Goal: Find contact information: Find contact information

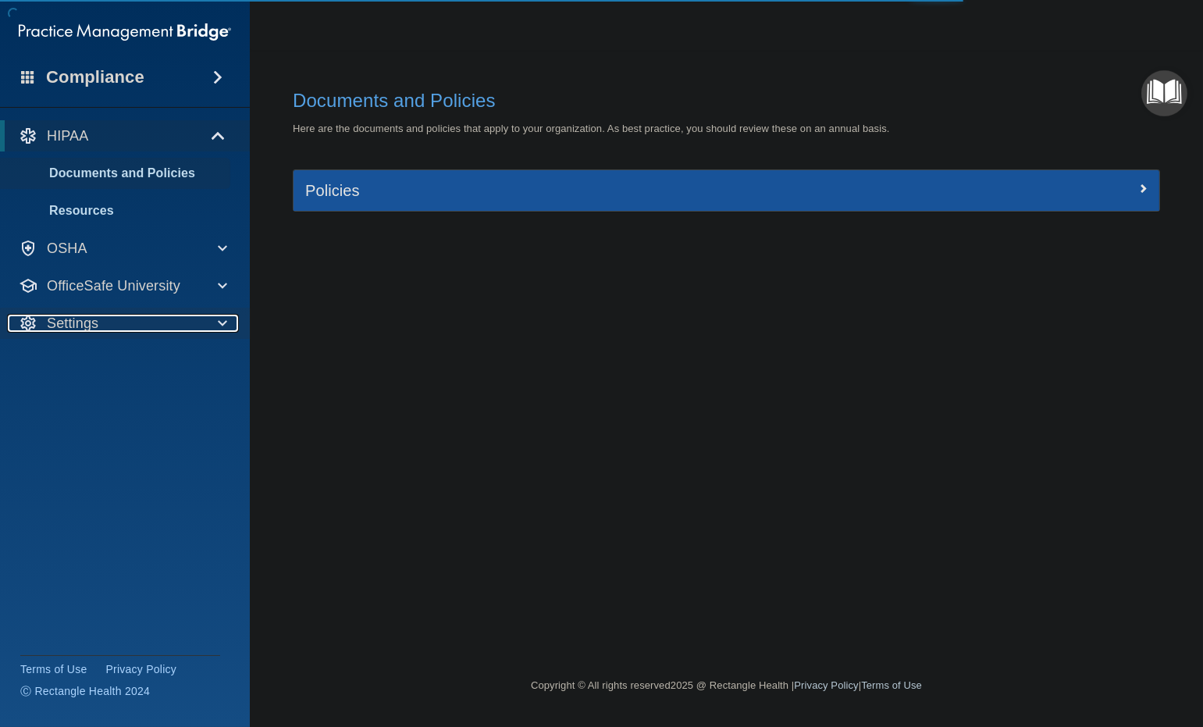
click at [162, 324] on div "Settings" at bounding box center [103, 323] width 193 height 19
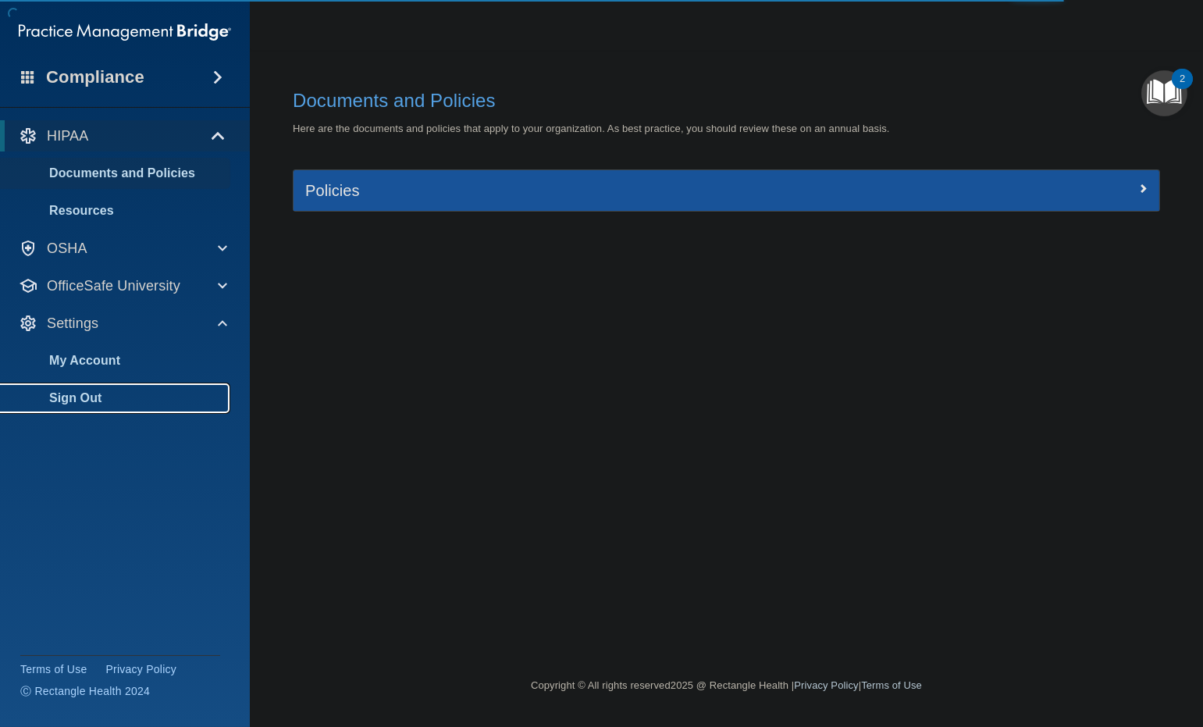
click at [127, 403] on p "Sign Out" at bounding box center [116, 398] width 213 height 16
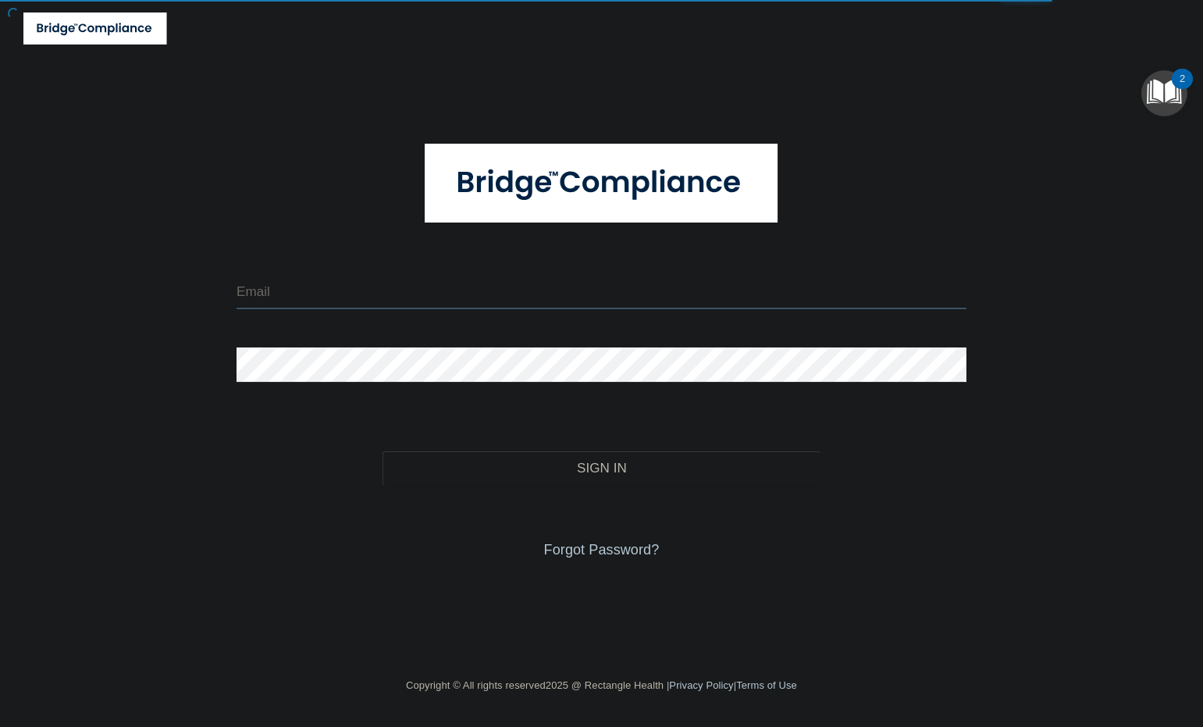
type input "[EMAIL_ADDRESS][DOMAIN_NAME]"
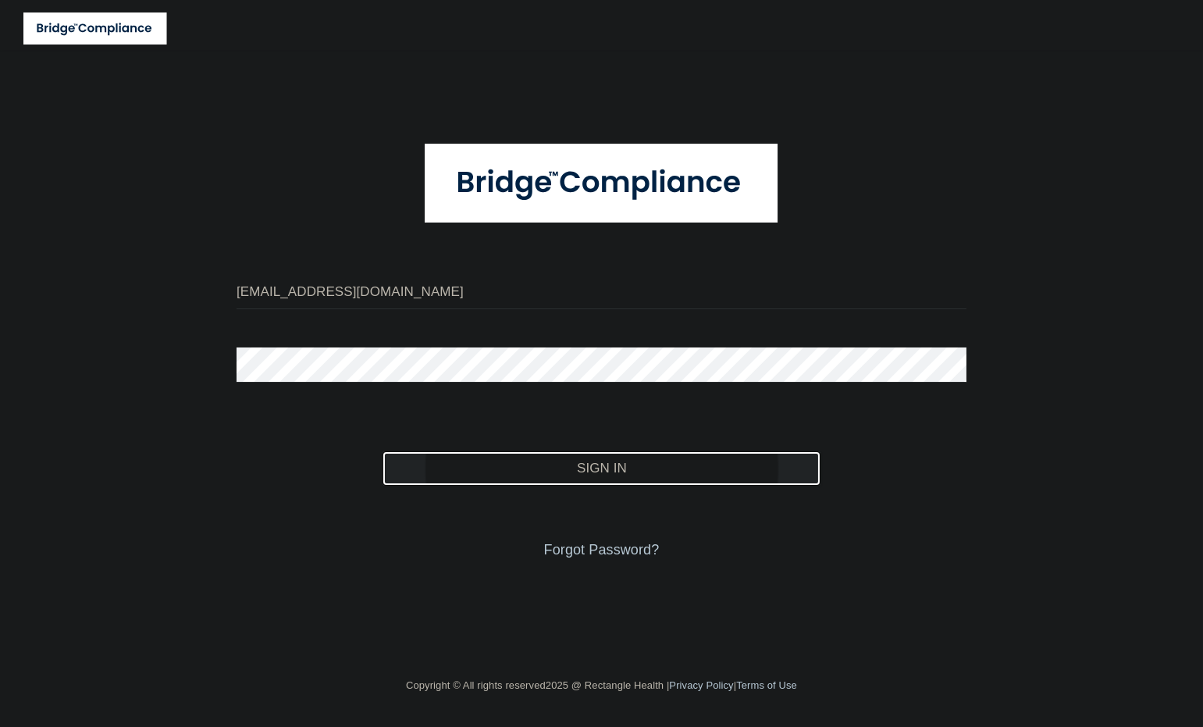
click at [533, 461] on button "Sign In" at bounding box center [602, 468] width 438 height 34
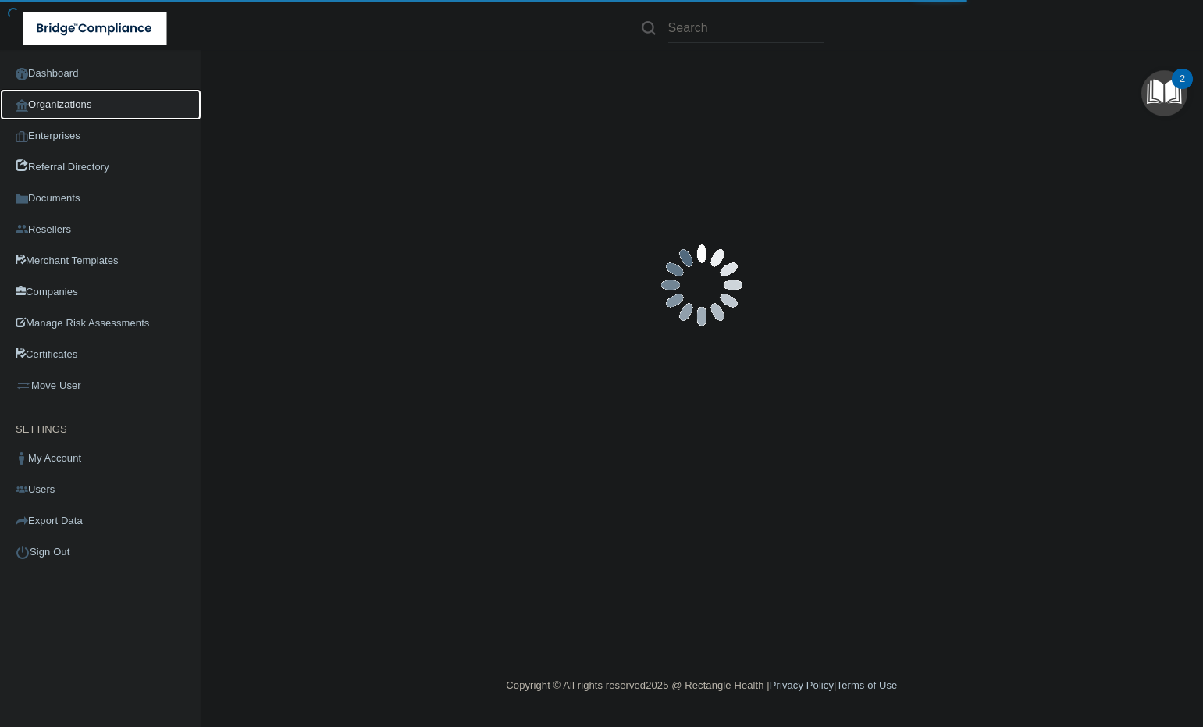
click at [96, 110] on link "Organizations" at bounding box center [100, 104] width 201 height 31
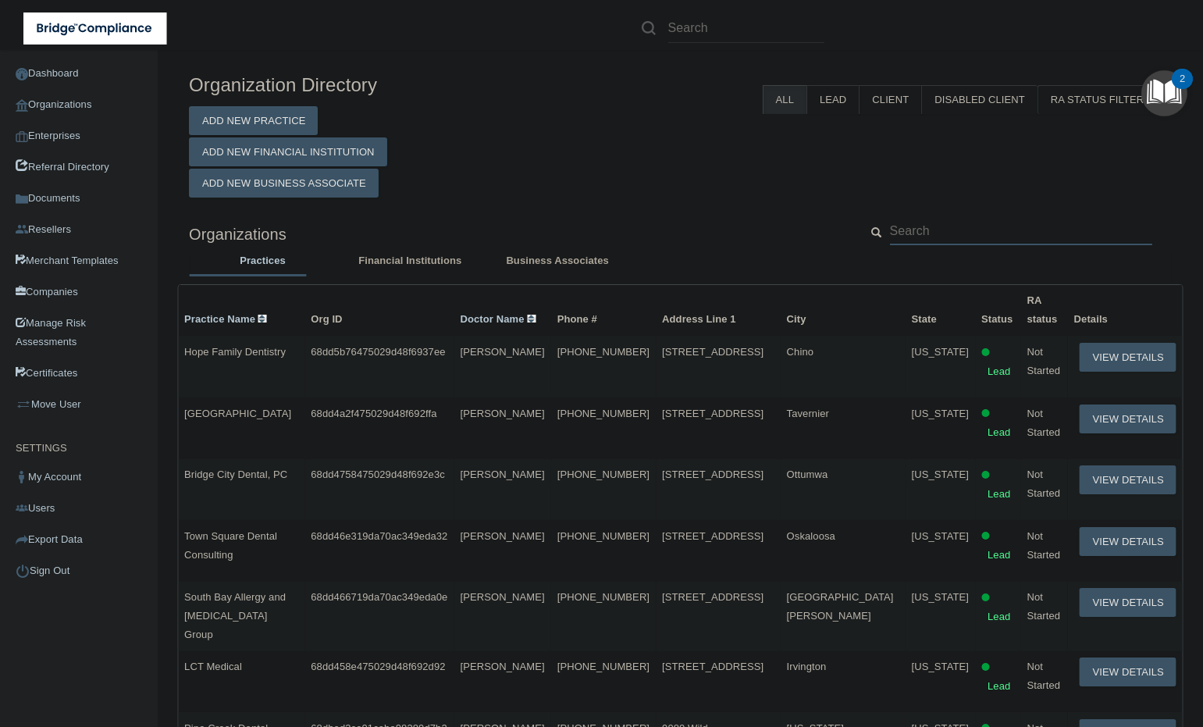
click at [999, 226] on input "text" at bounding box center [1021, 230] width 262 height 29
paste input "[EMAIL_ADDRESS][DOMAIN_NAME]"
type input "[EMAIL_ADDRESS][DOMAIN_NAME]"
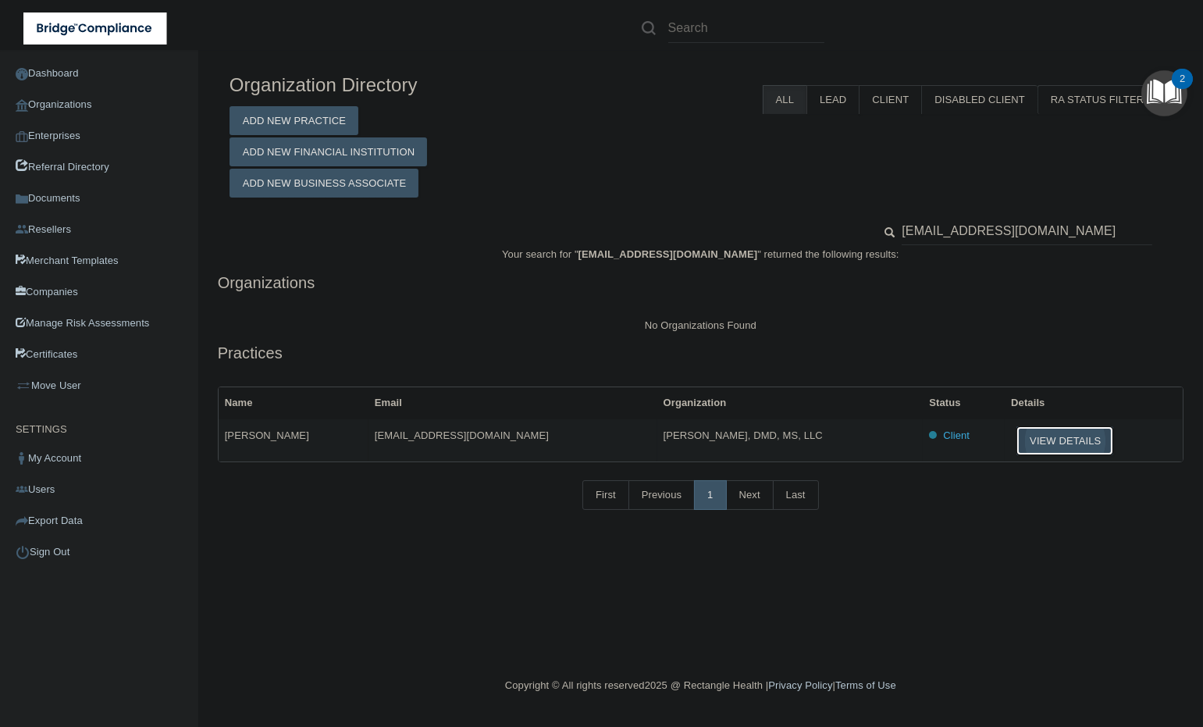
click at [1038, 442] on button "View Details" at bounding box center [1064, 440] width 97 height 29
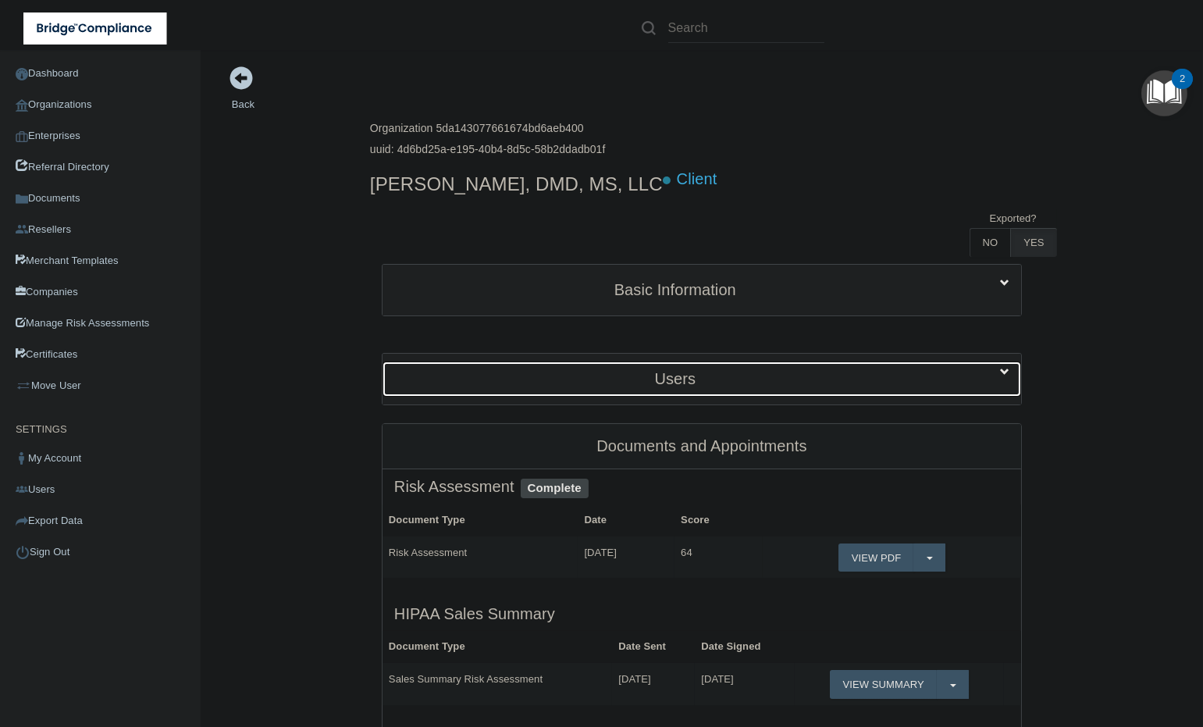
click at [575, 372] on h5 "Users" at bounding box center [675, 378] width 562 height 17
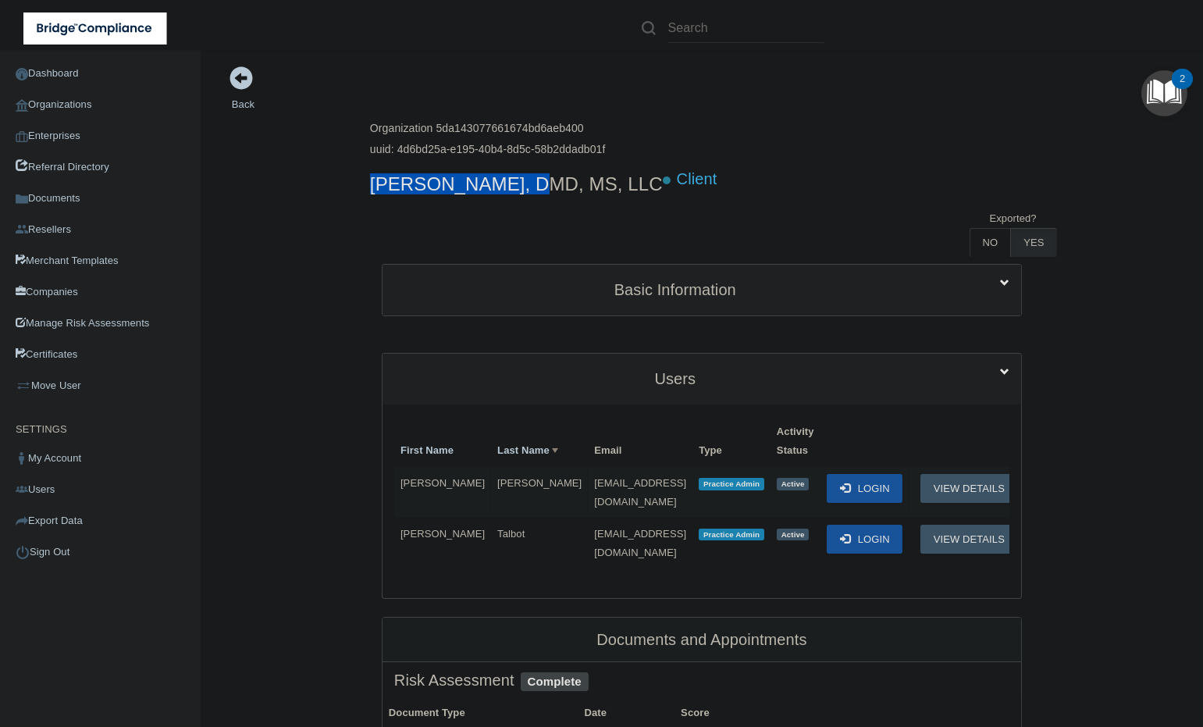
drag, startPoint x: 363, startPoint y: 186, endPoint x: 501, endPoint y: 190, distance: 138.2
click at [501, 190] on h4 "[PERSON_NAME], DMD, MS, LLC" at bounding box center [516, 184] width 293 height 20
copy h4 "[PERSON_NAME]"
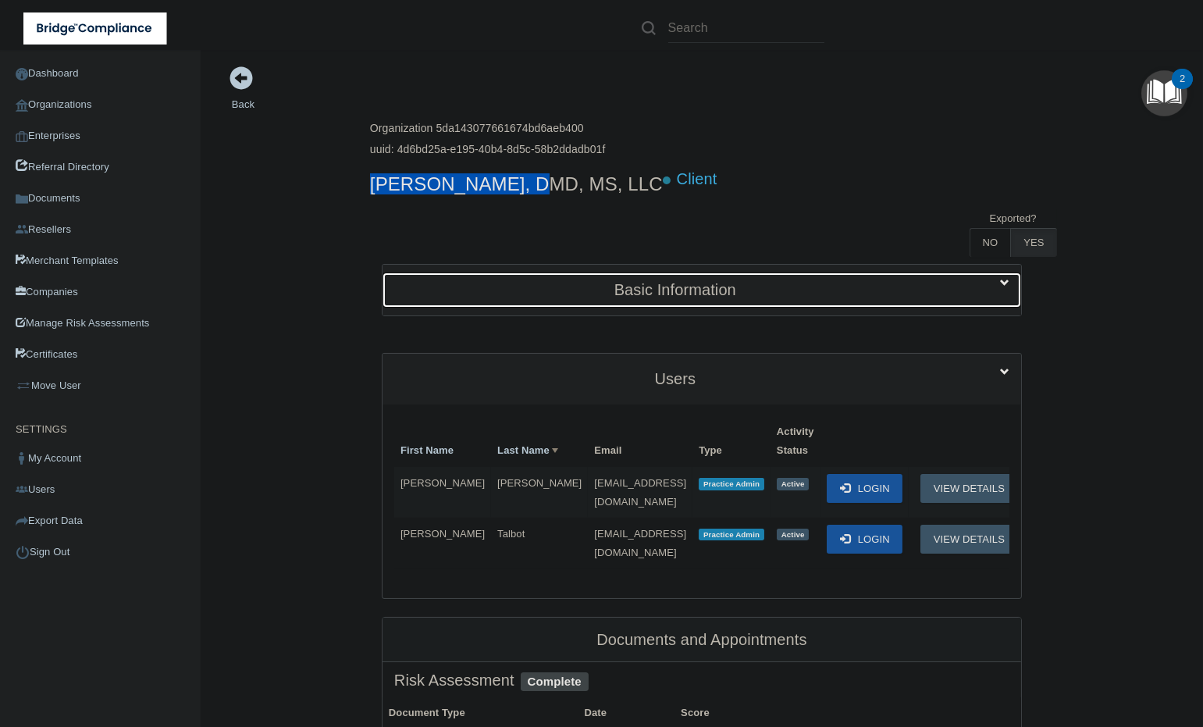
click at [712, 299] on div "Basic Information" at bounding box center [675, 289] width 585 height 35
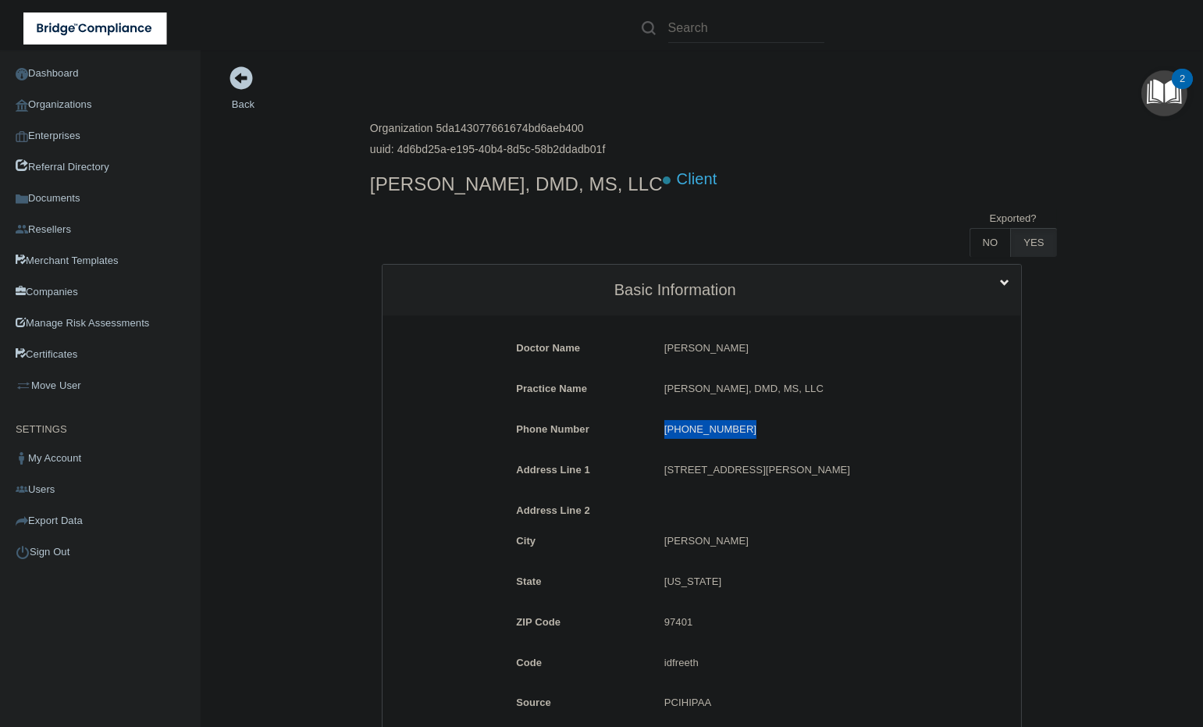
drag, startPoint x: 728, startPoint y: 438, endPoint x: 656, endPoint y: 438, distance: 71.8
click at [656, 438] on div "[PHONE_NUMBER] [PHONE_NUMBER]" at bounding box center [801, 434] width 296 height 29
copy p "[PHONE_NUMBER]"
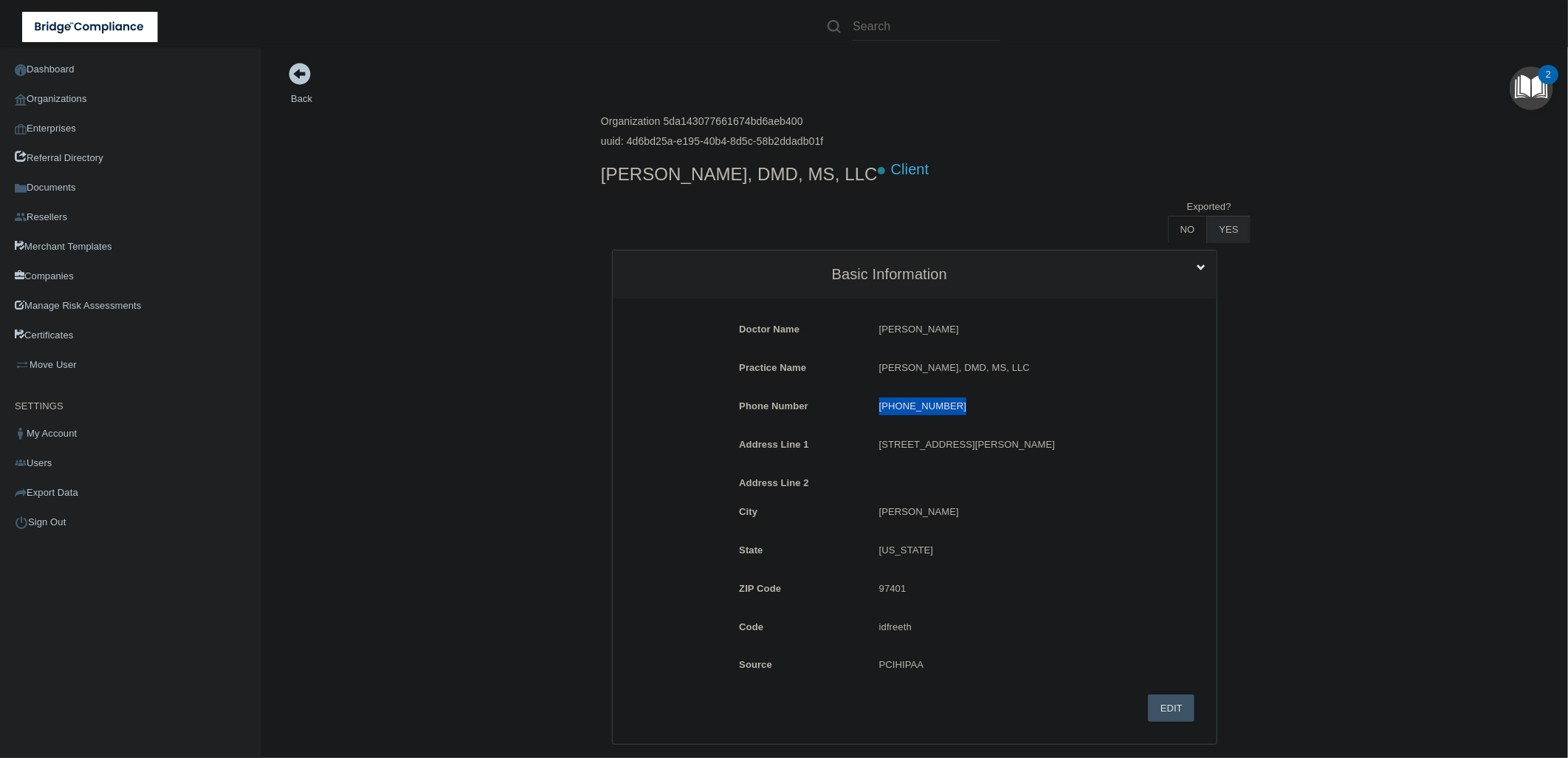
copy p "[PHONE_NUMBER]"
click at [1067, 460] on div "[STREET_ADDRESS][PERSON_NAME][PERSON_NAME]" at bounding box center [1008, 450] width 280 height 27
